Goal: Consume media (video, audio)

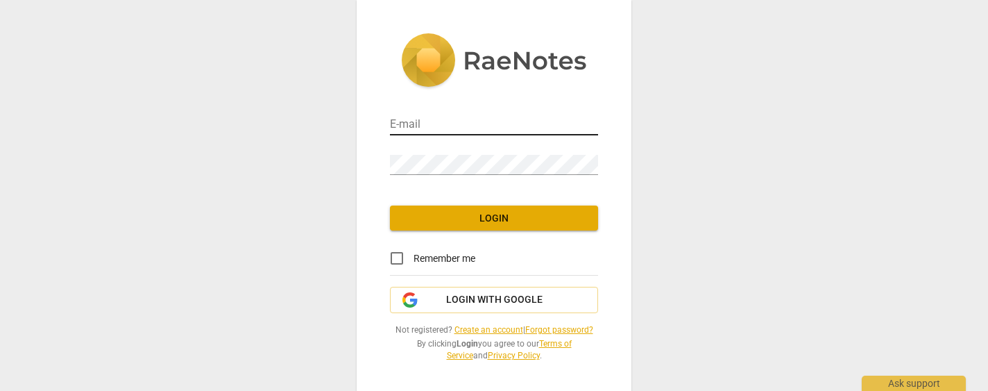
click at [477, 121] on input "email" at bounding box center [494, 125] width 208 height 20
click at [0, 0] on com-1password-button at bounding box center [0, 0] width 0 height 0
type input "gretacowan@gmail.com"
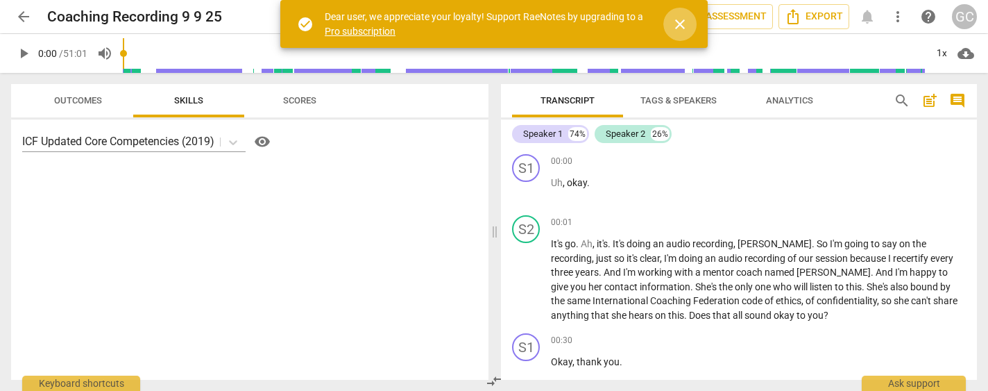
click at [680, 27] on span "close" at bounding box center [679, 24] width 17 height 17
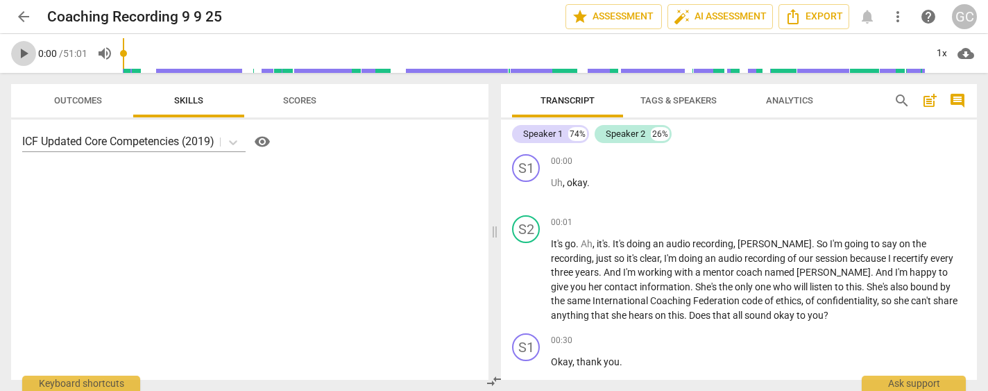
click at [23, 53] on span "play_arrow" at bounding box center [23, 53] width 17 height 17
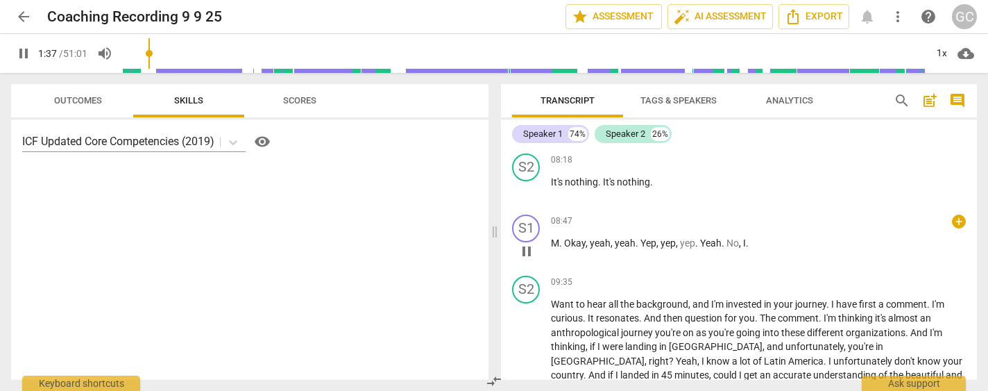
scroll to position [396, 0]
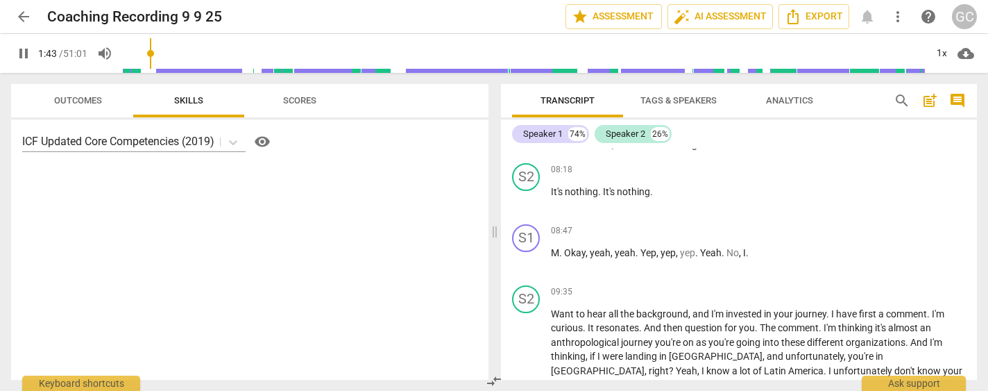
click at [28, 58] on span "pause" at bounding box center [23, 53] width 17 height 17
type input "104"
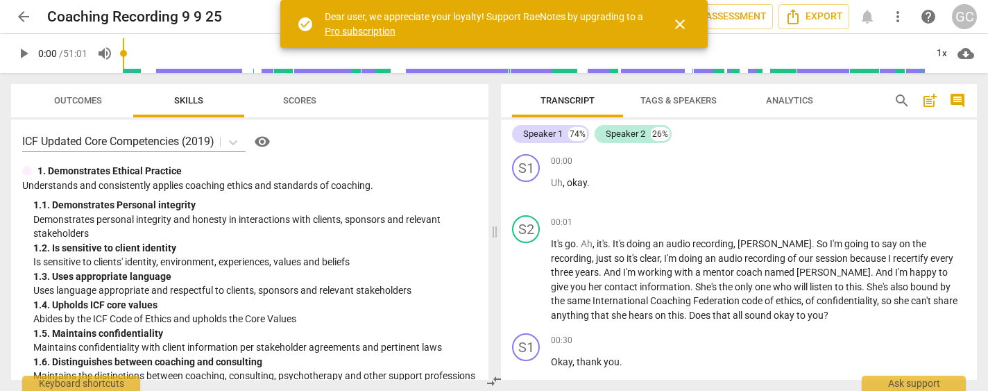
click at [23, 53] on span "play_arrow" at bounding box center [23, 53] width 17 height 17
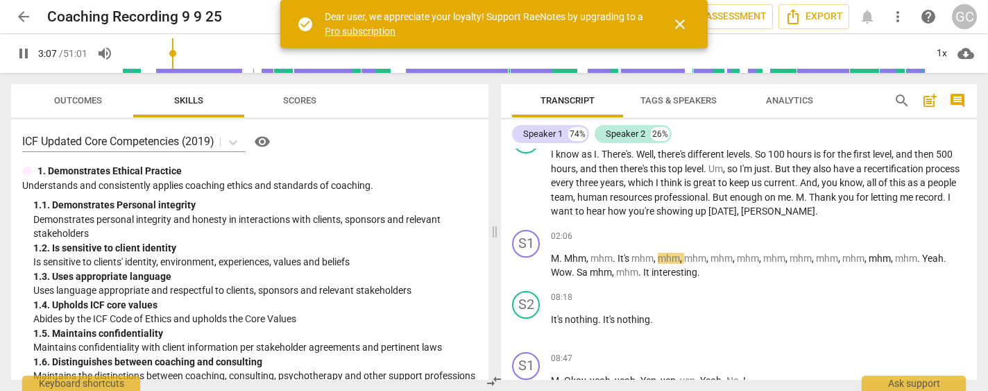
drag, startPoint x: 128, startPoint y: 51, endPoint x: 173, endPoint y: 53, distance: 45.8
click at [174, 52] on input "range" at bounding box center [524, 53] width 803 height 44
click at [674, 29] on span "close" at bounding box center [679, 24] width 17 height 17
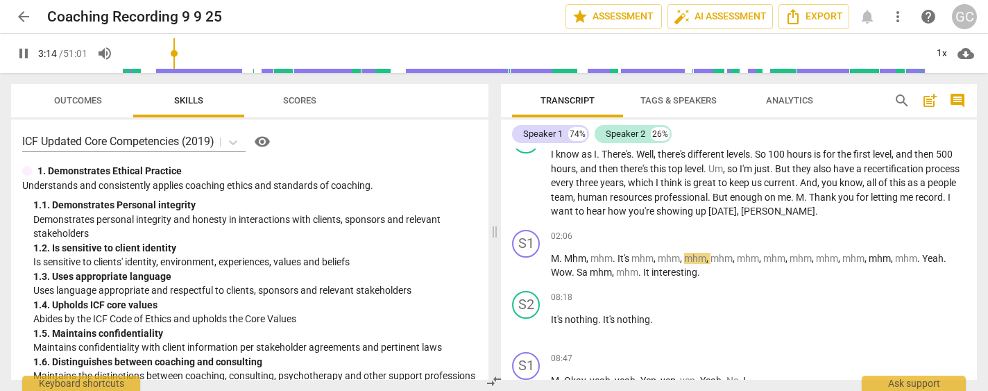
click at [327, 66] on input "range" at bounding box center [524, 53] width 803 height 44
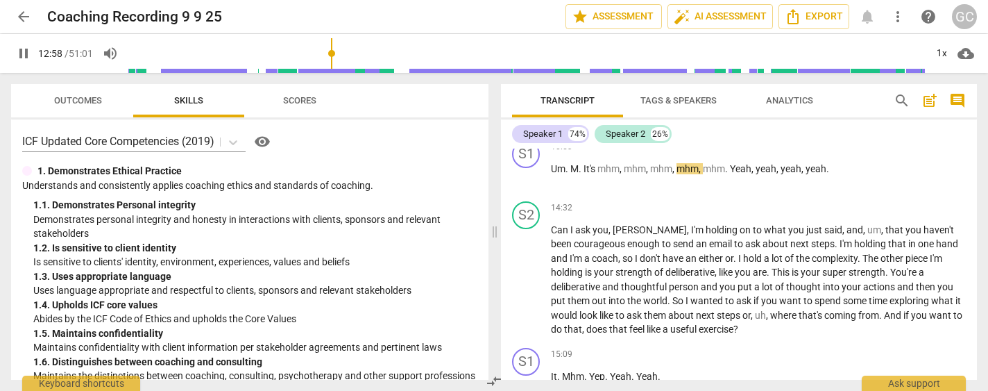
click at [19, 55] on span "pause" at bounding box center [23, 53] width 17 height 17
type input "779"
